Goal: Navigation & Orientation: Find specific page/section

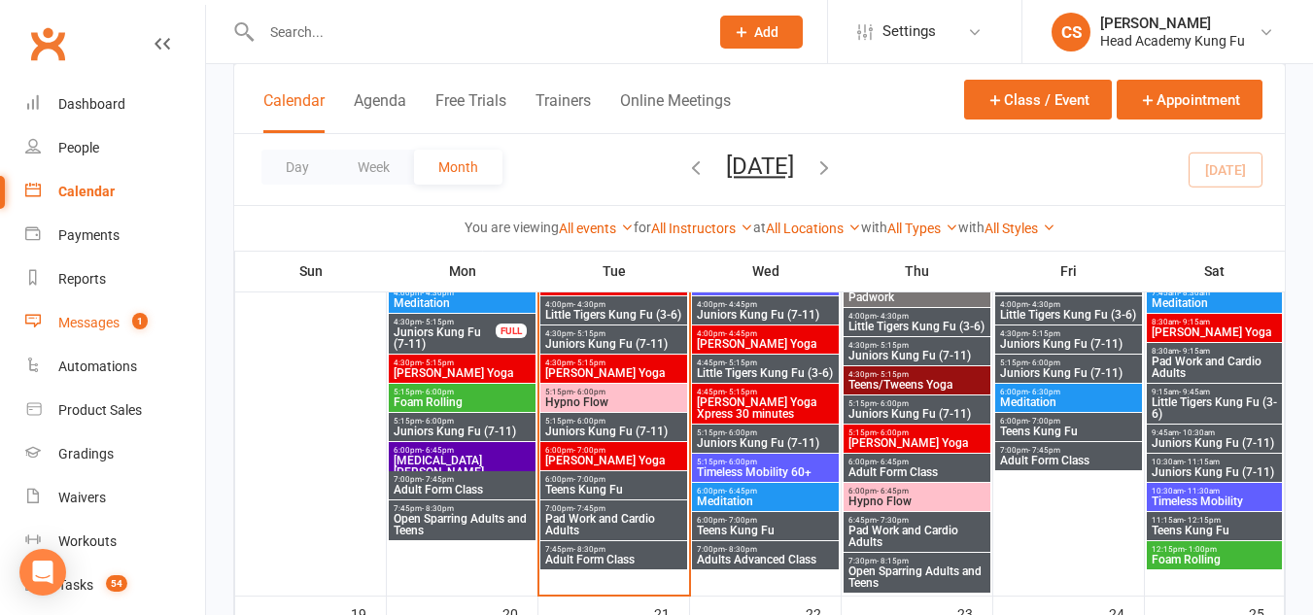
click at [92, 328] on div "Messages" at bounding box center [88, 323] width 61 height 16
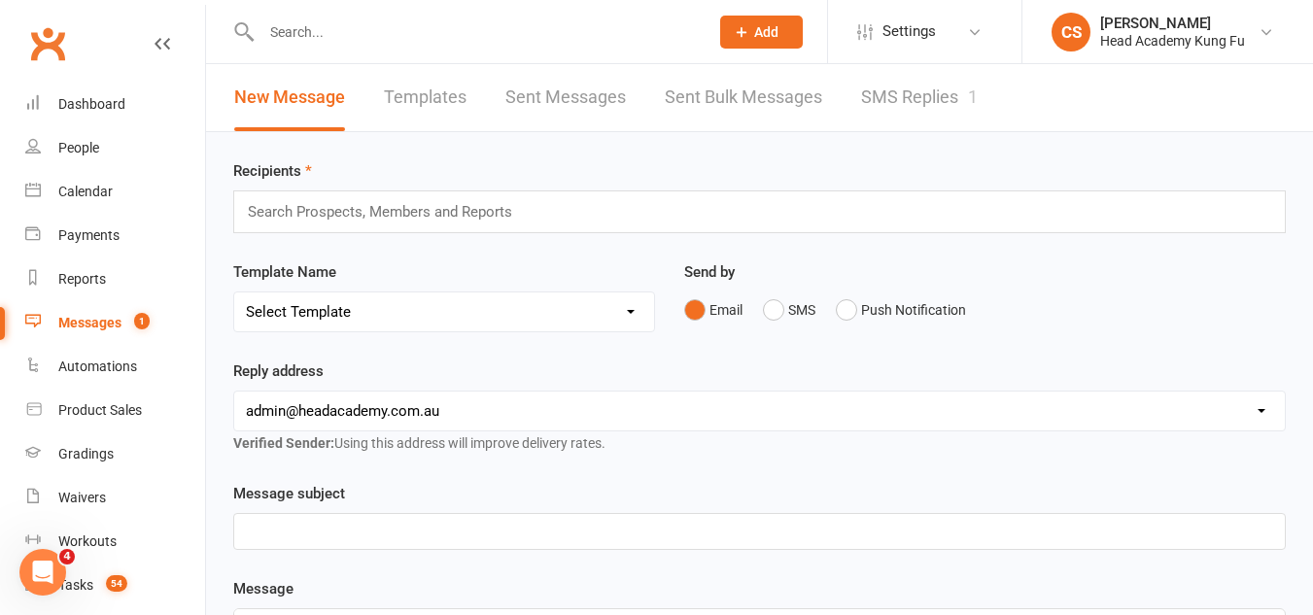
click at [868, 89] on link "SMS Replies 1" at bounding box center [919, 97] width 117 height 67
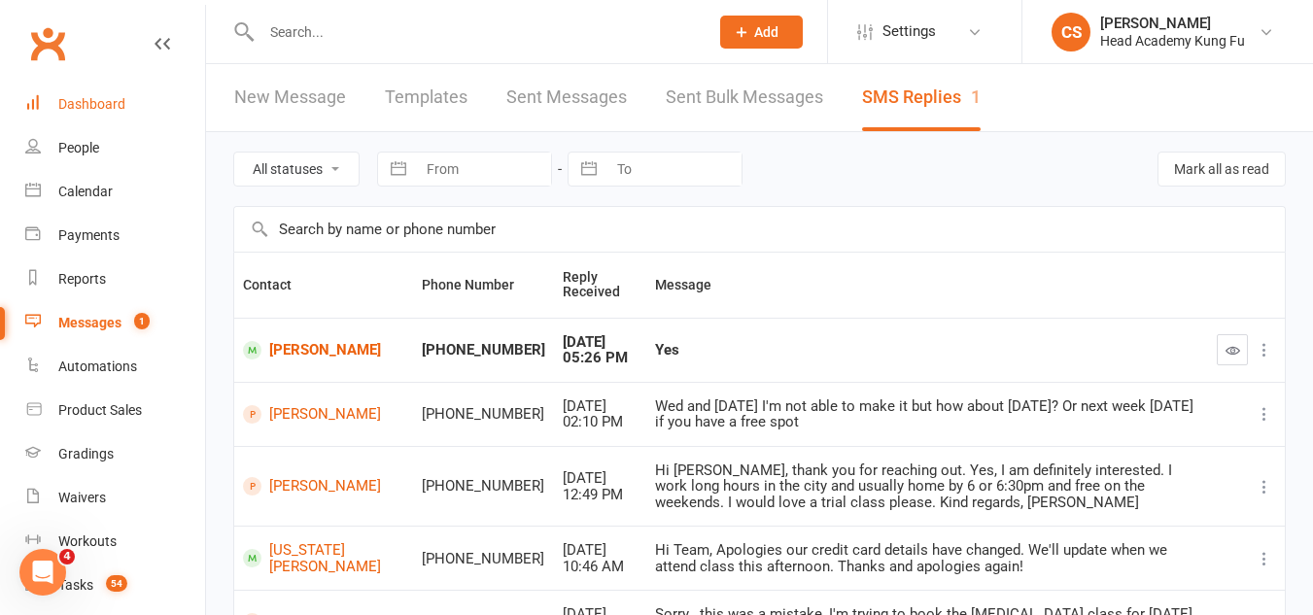
click at [88, 99] on div "Dashboard" at bounding box center [91, 104] width 67 height 16
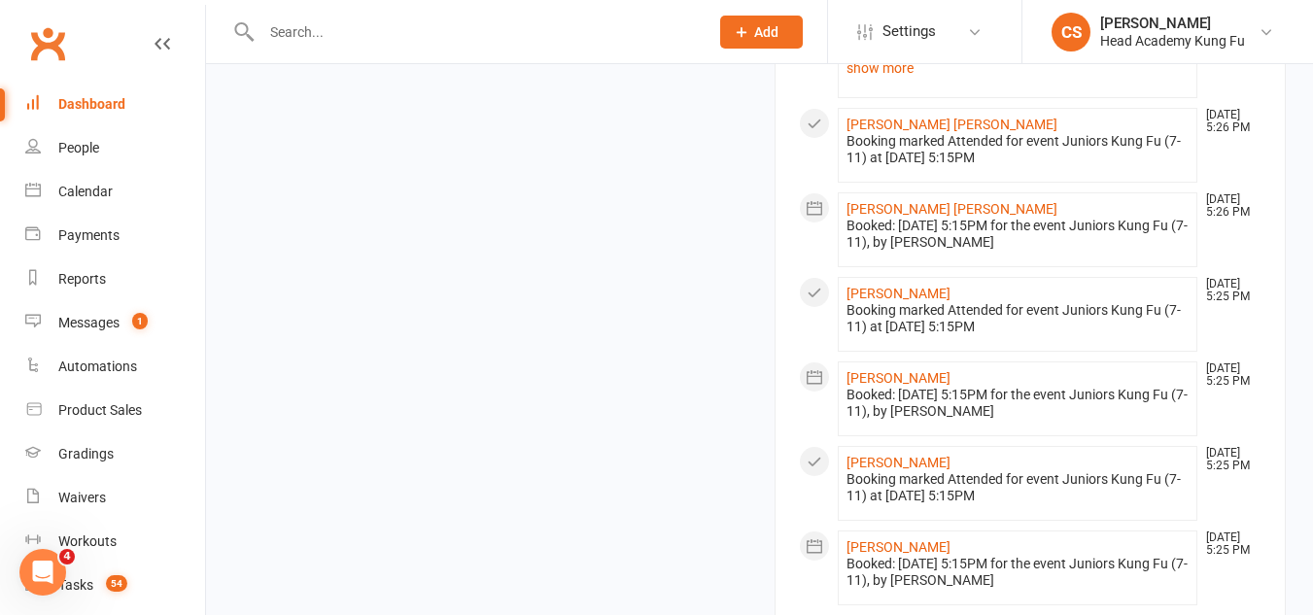
scroll to position [1944, 0]
click at [76, 199] on div "Calendar" at bounding box center [85, 192] width 54 height 16
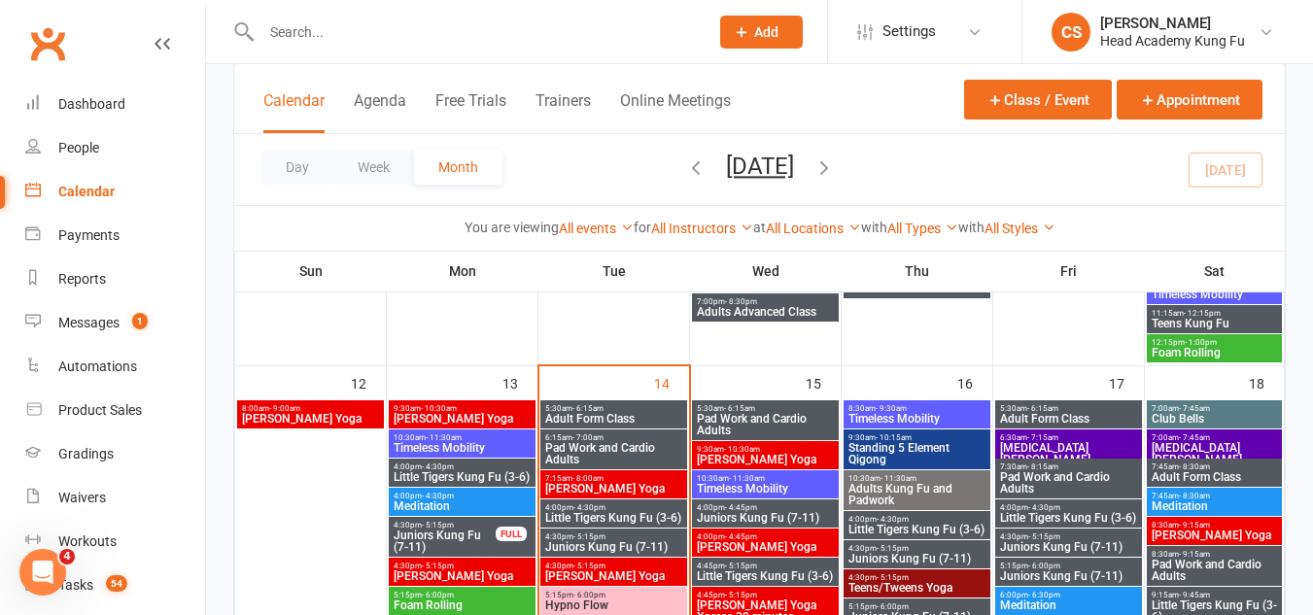
scroll to position [972, 0]
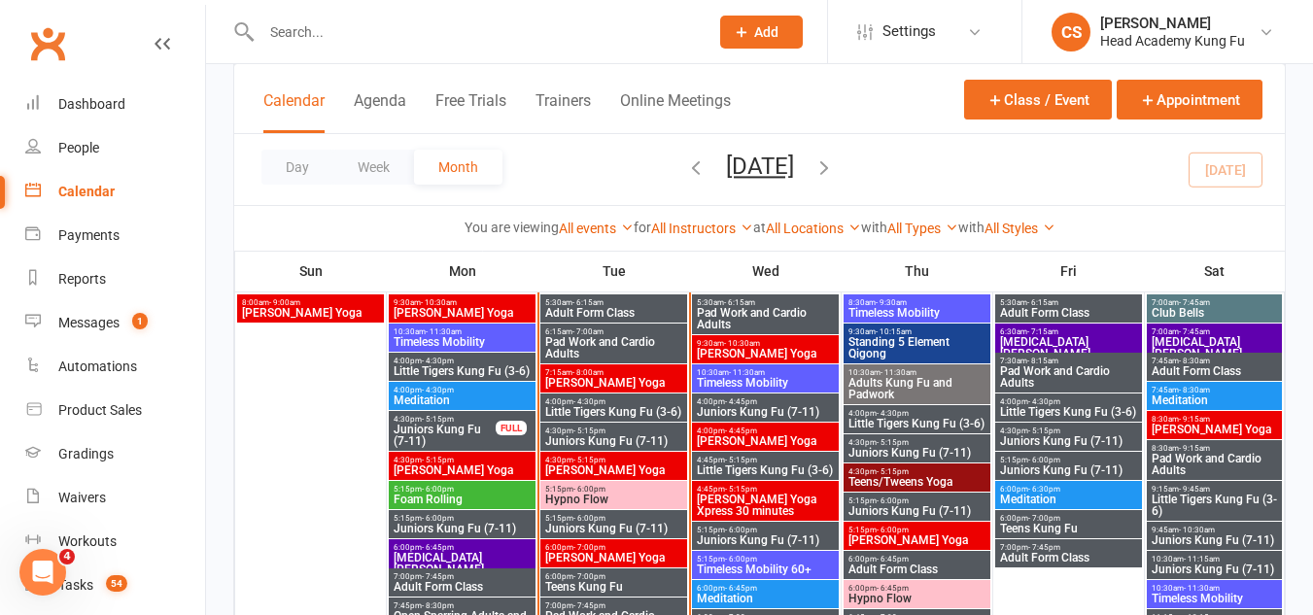
click at [623, 482] on div "5:15pm - 6:00pm Hypno Flow" at bounding box center [613, 495] width 147 height 28
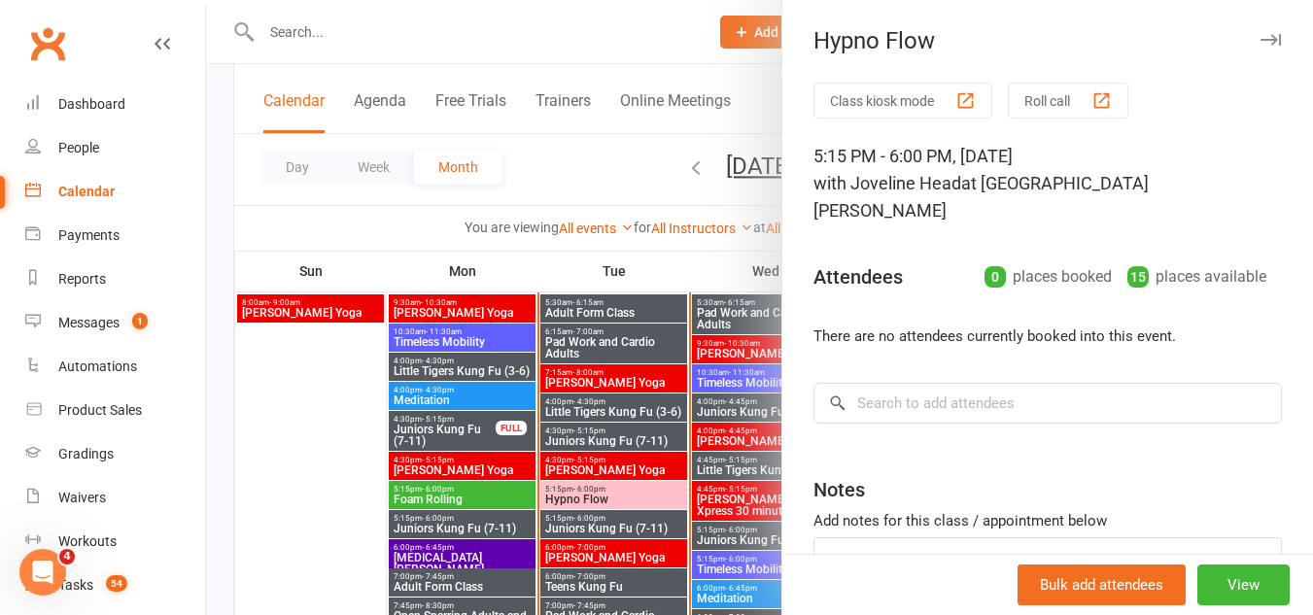
click at [623, 482] on div at bounding box center [759, 307] width 1107 height 615
